Goal: Task Accomplishment & Management: Manage account settings

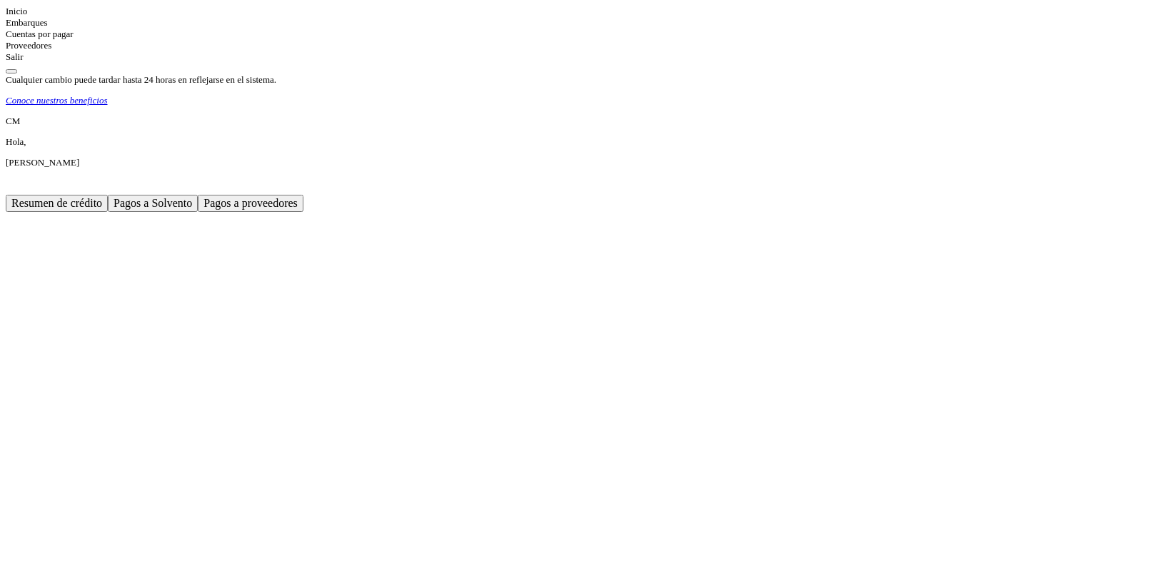
scroll to position [737, 0]
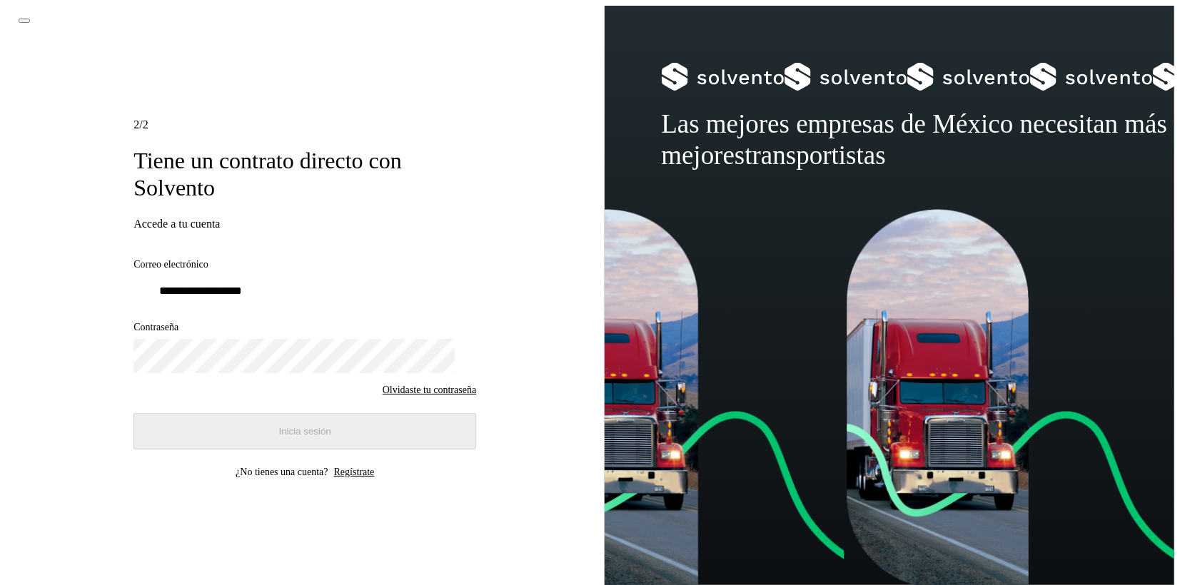
type input "**********"
click at [368, 430] on button "Inicia sesión" at bounding box center [304, 431] width 343 height 36
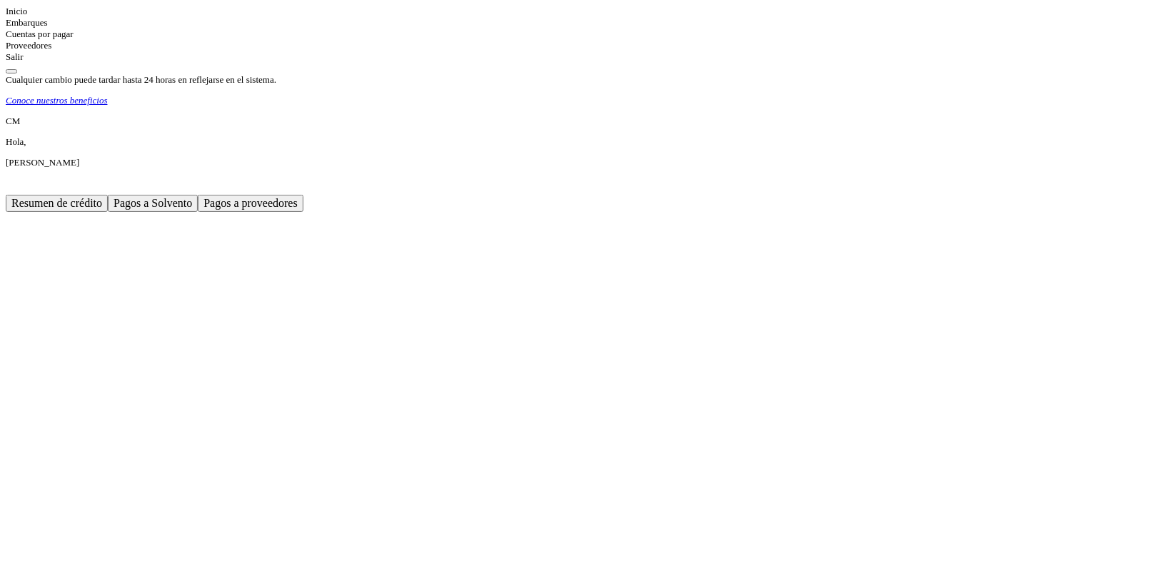
scroll to position [794, 0]
